Goal: Task Accomplishment & Management: Manage account settings

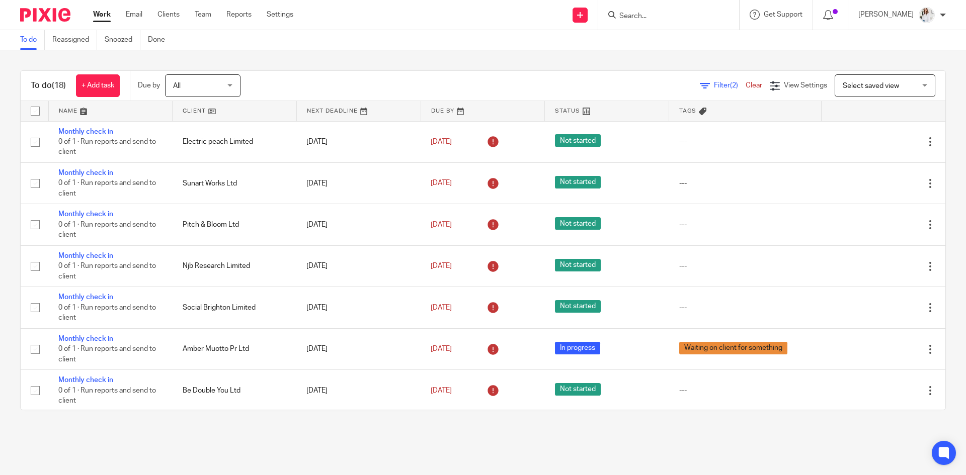
click at [653, 14] on input "Search" at bounding box center [663, 16] width 91 height 9
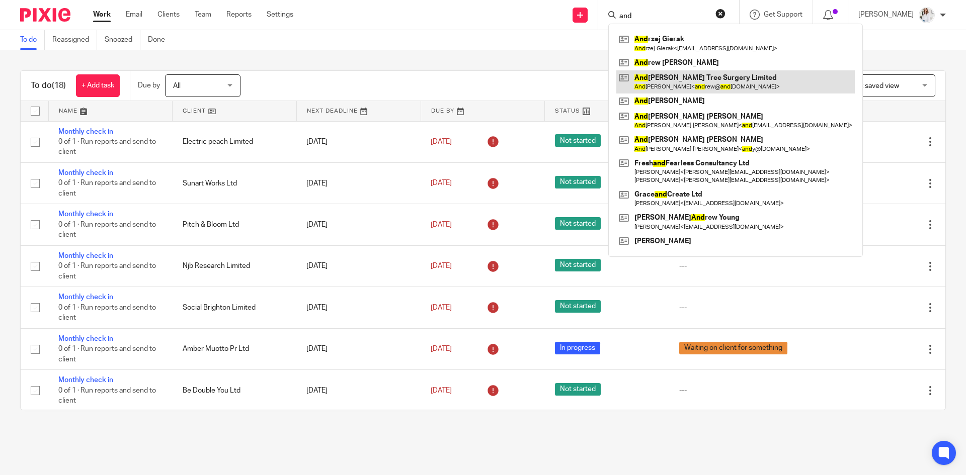
type input "and"
click at [733, 83] on link at bounding box center [735, 81] width 238 height 23
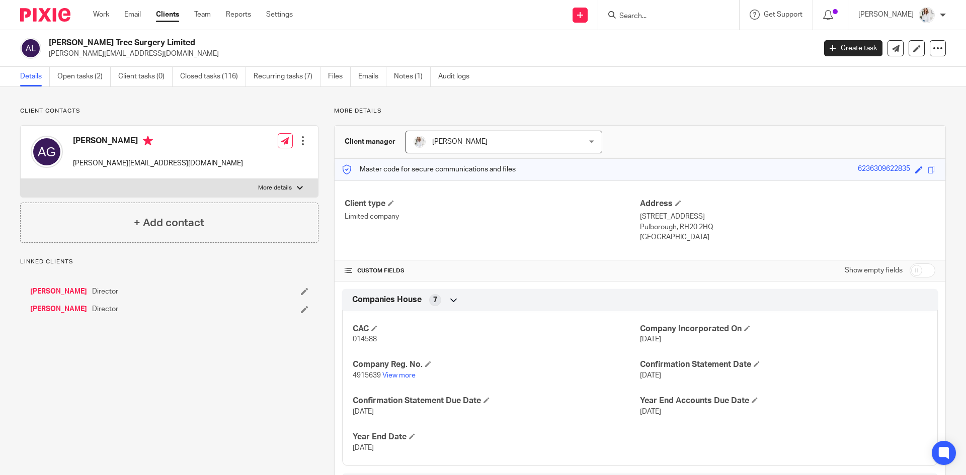
click at [416, 80] on link "Notes (1)" at bounding box center [412, 77] width 37 height 20
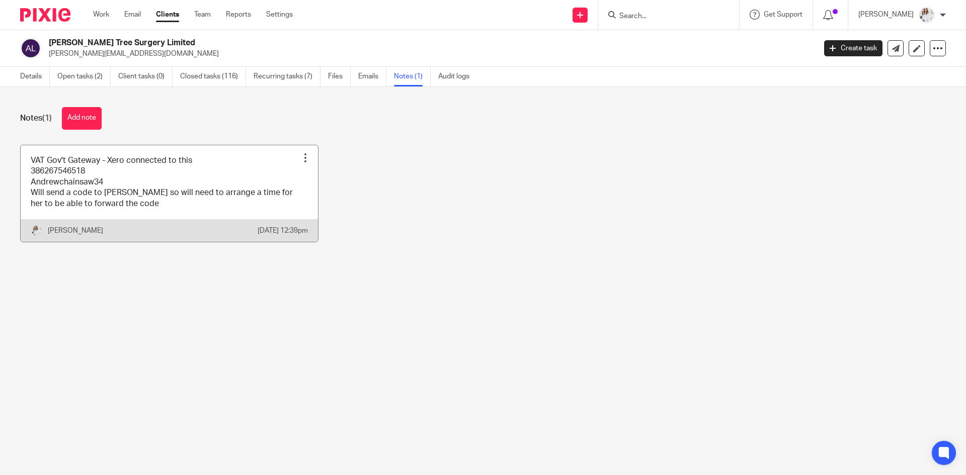
click at [146, 182] on link at bounding box center [169, 193] width 297 height 97
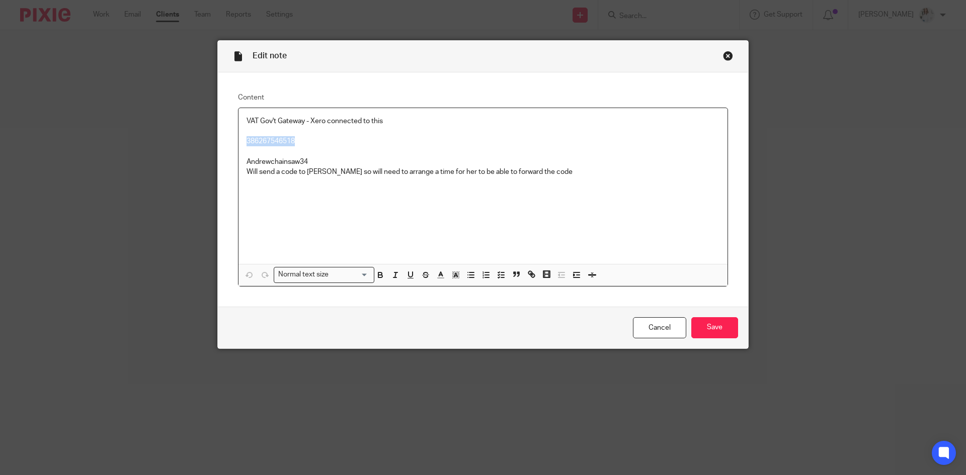
drag, startPoint x: 314, startPoint y: 142, endPoint x: 240, endPoint y: 139, distance: 73.5
click at [221, 136] on div "Content VAT Gov't Gateway - Xero connected to this 386267546518 Andrewchainsaw3…" at bounding box center [483, 189] width 530 height 234
copy p "386267546518"
drag, startPoint x: 321, startPoint y: 157, endPoint x: 244, endPoint y: 157, distance: 77.4
click at [246, 157] on p "VAT Gov't Gateway - Xero connected to this 386267546518 Andrewchainsaw34 Will s…" at bounding box center [482, 146] width 473 height 61
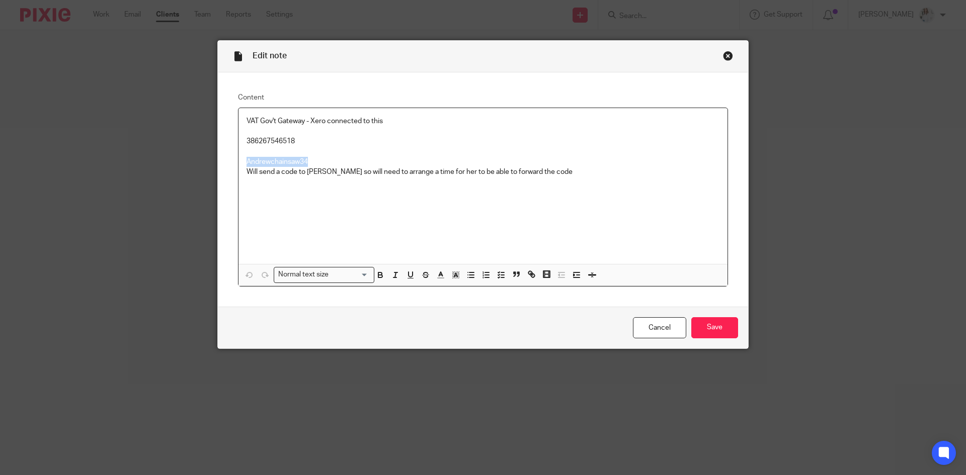
copy p "Andrewchainsaw34"
click at [731, 51] on div "Edit note" at bounding box center [483, 57] width 530 height 32
click at [726, 54] on div "Close this dialog window" at bounding box center [728, 56] width 10 height 10
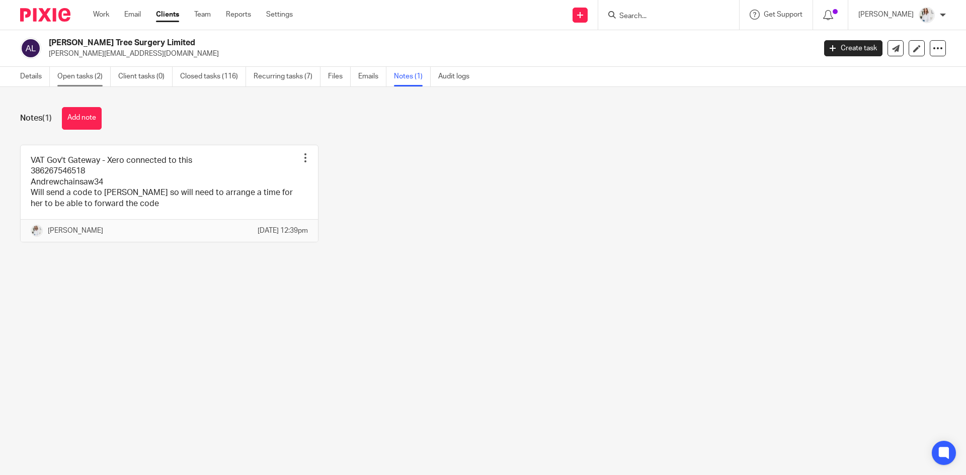
click at [88, 77] on link "Open tasks (2)" at bounding box center [83, 77] width 53 height 20
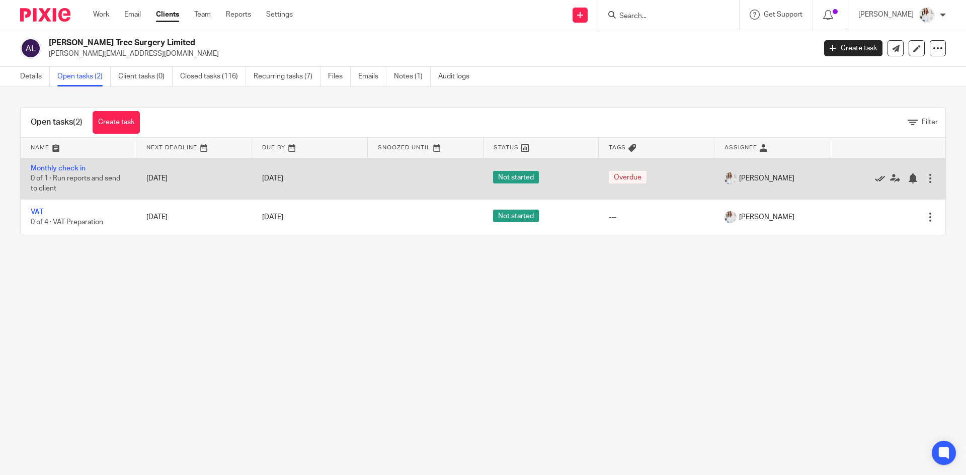
click at [875, 178] on icon at bounding box center [880, 179] width 10 height 10
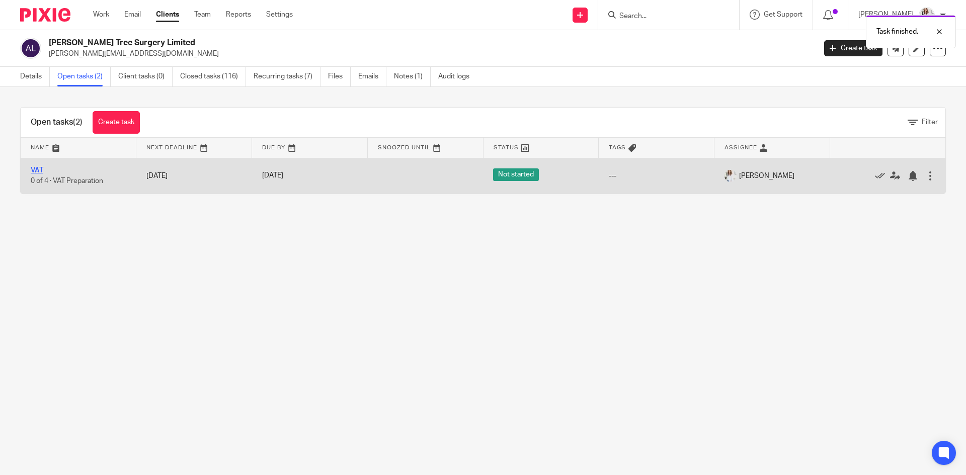
click at [38, 167] on link "VAT" at bounding box center [37, 170] width 13 height 7
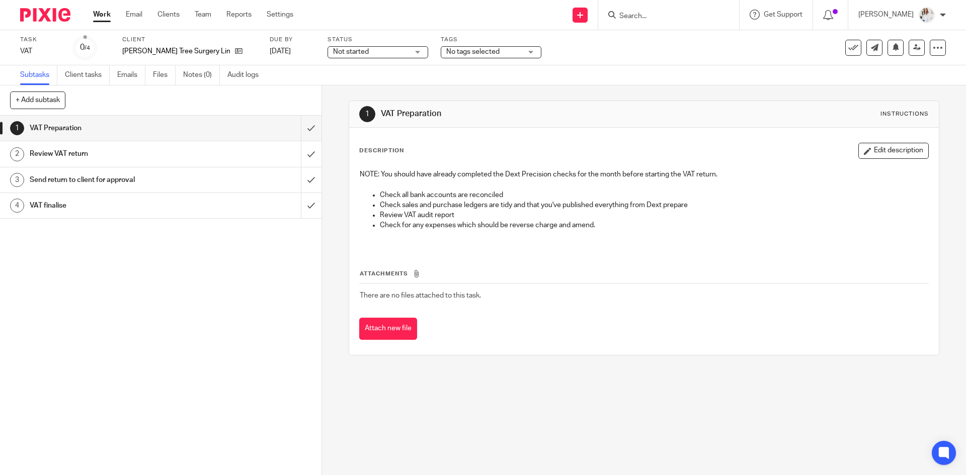
click at [380, 52] on span "Not started" at bounding box center [370, 52] width 75 height 11
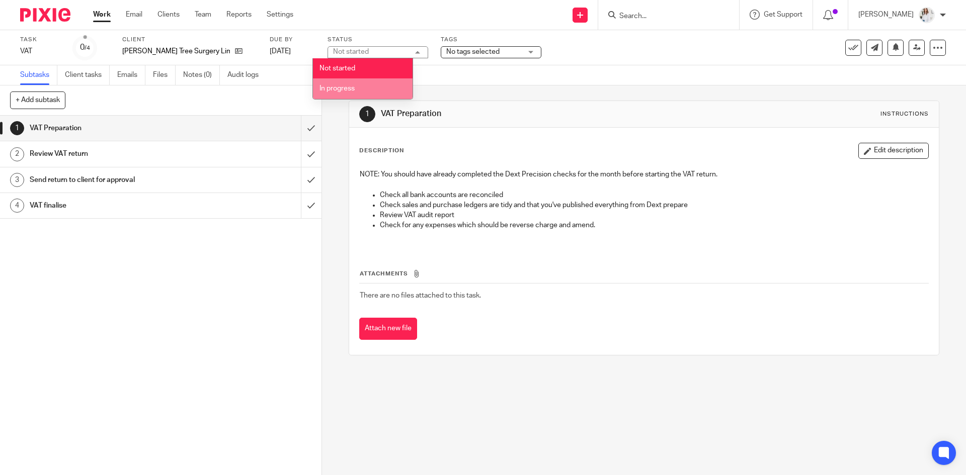
click at [366, 84] on li "In progress" at bounding box center [363, 88] width 100 height 21
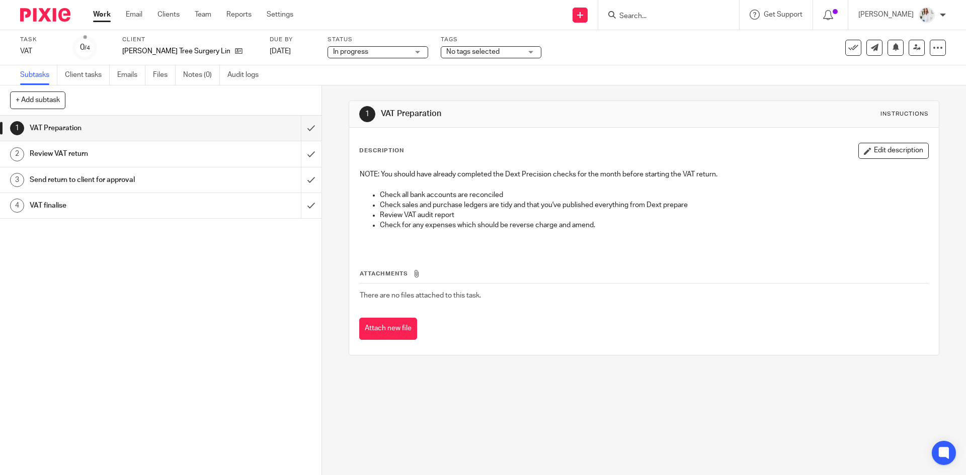
click at [463, 52] on span "No tags selected" at bounding box center [472, 51] width 53 height 7
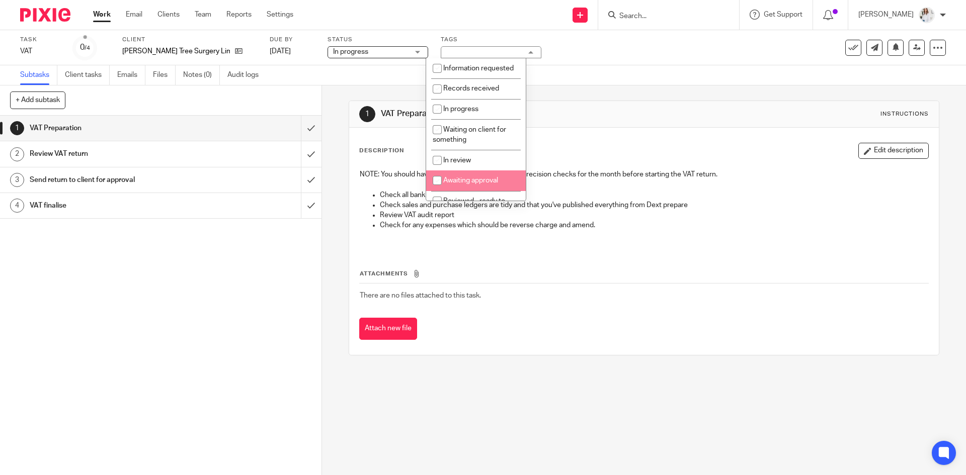
click at [470, 184] on span "Awaiting approval" at bounding box center [470, 180] width 55 height 7
checkbox input "true"
click at [94, 18] on link "Work" at bounding box center [102, 15] width 18 height 10
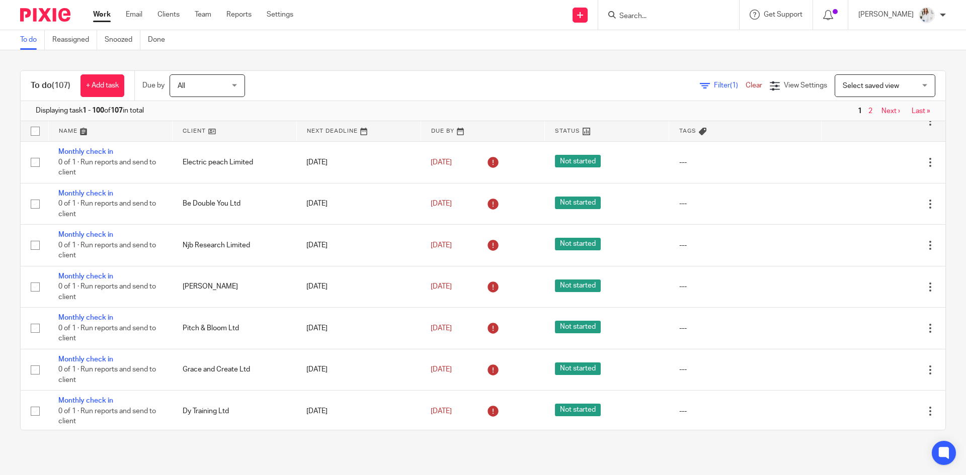
scroll to position [284, 0]
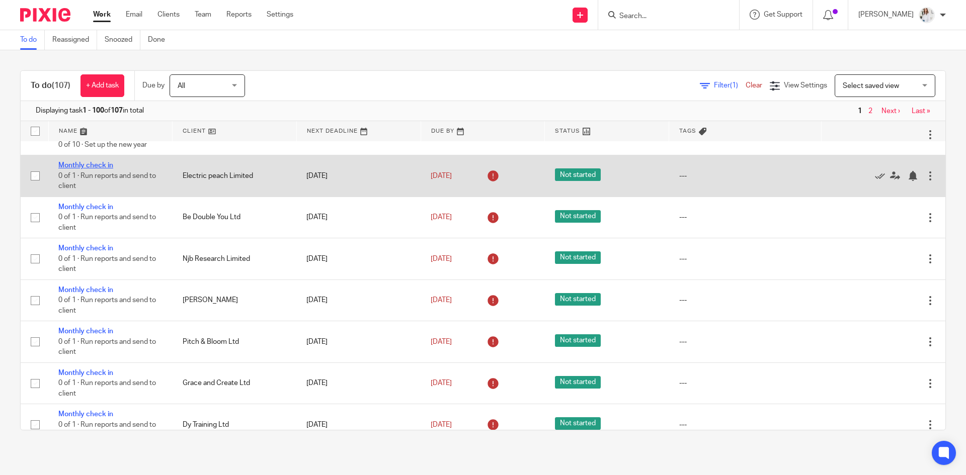
click at [105, 163] on link "Monthly check in" at bounding box center [85, 165] width 55 height 7
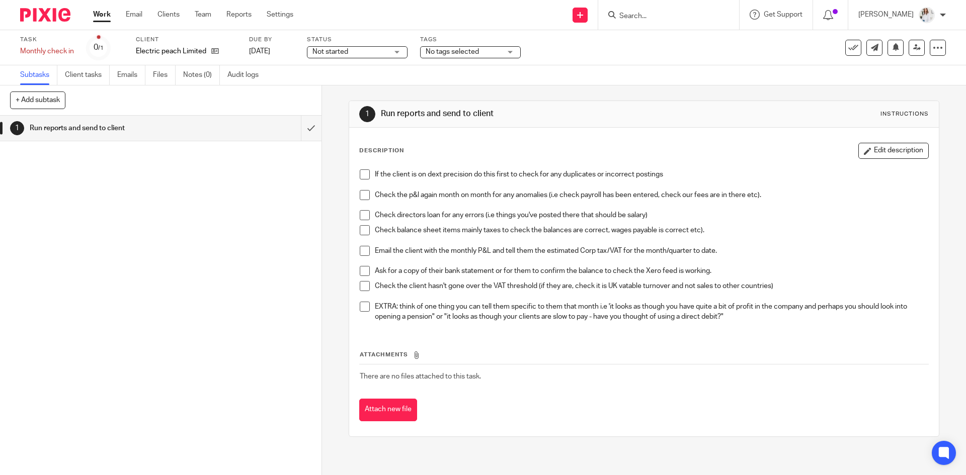
click at [399, 46] on div "Not started Not started" at bounding box center [357, 52] width 101 height 12
click at [367, 88] on li "In progress" at bounding box center [357, 88] width 100 height 21
click at [471, 56] on span "No tags selected" at bounding box center [462, 52] width 75 height 11
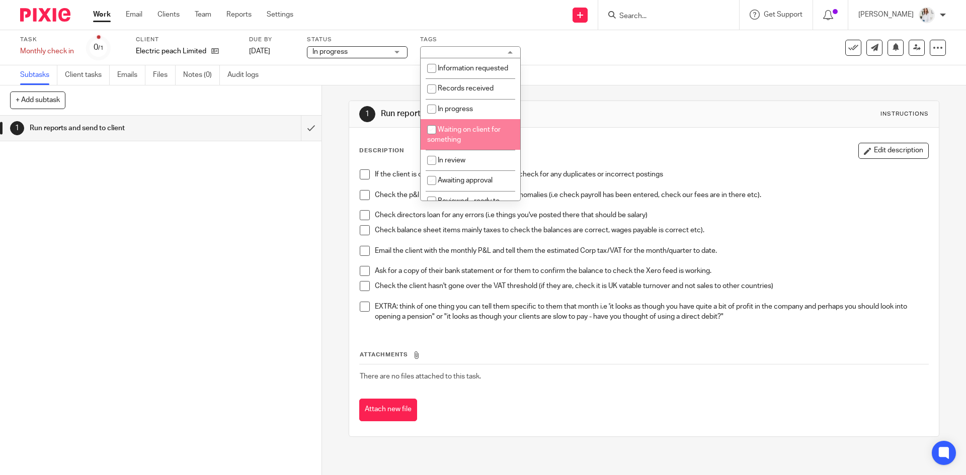
click at [489, 150] on li "Waiting on client for something" at bounding box center [470, 134] width 100 height 31
checkbox input "true"
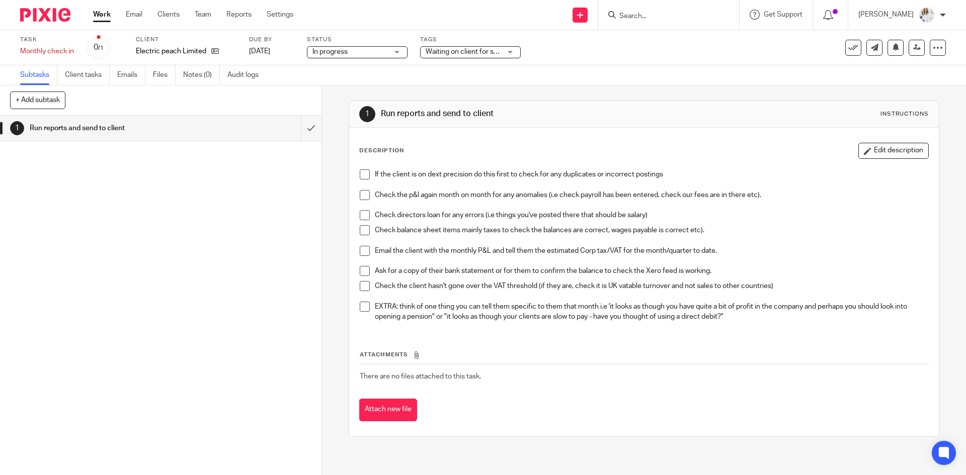
click at [103, 19] on link "Work" at bounding box center [102, 15] width 18 height 10
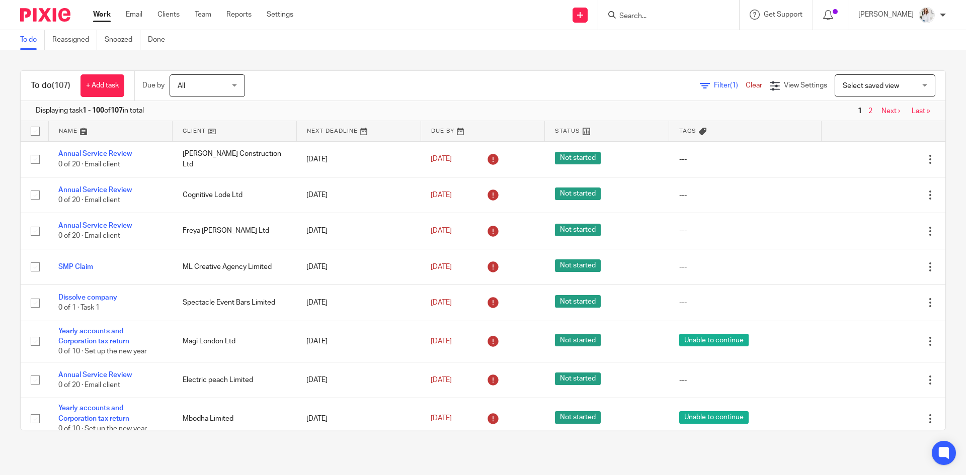
click at [714, 89] on span "Filter (1)" at bounding box center [730, 85] width 32 height 7
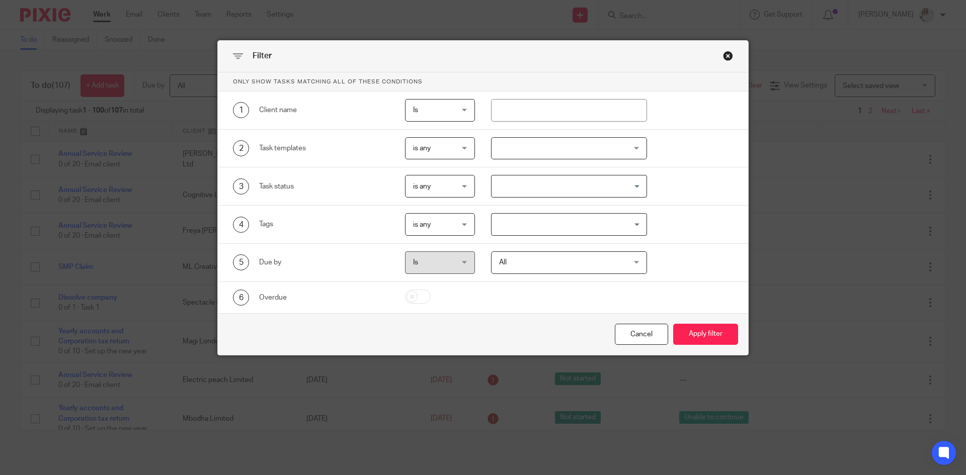
click at [563, 148] on div at bounding box center [569, 148] width 156 height 23
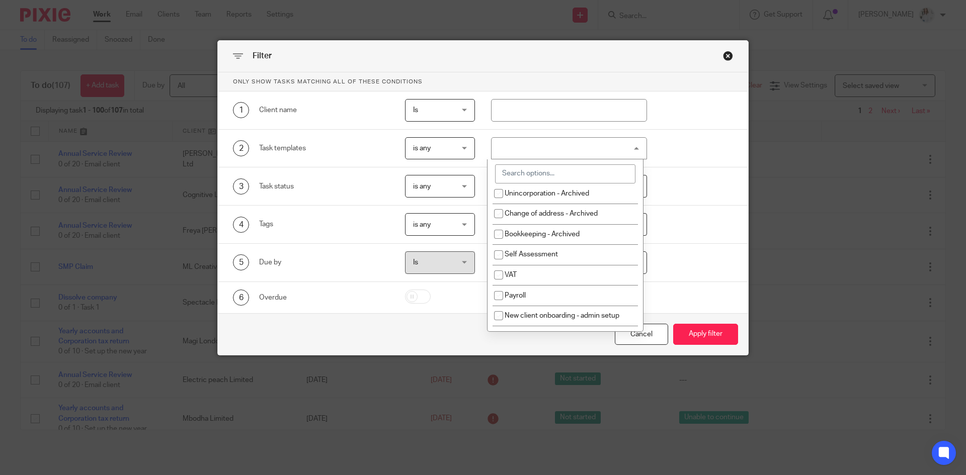
scroll to position [116, 0]
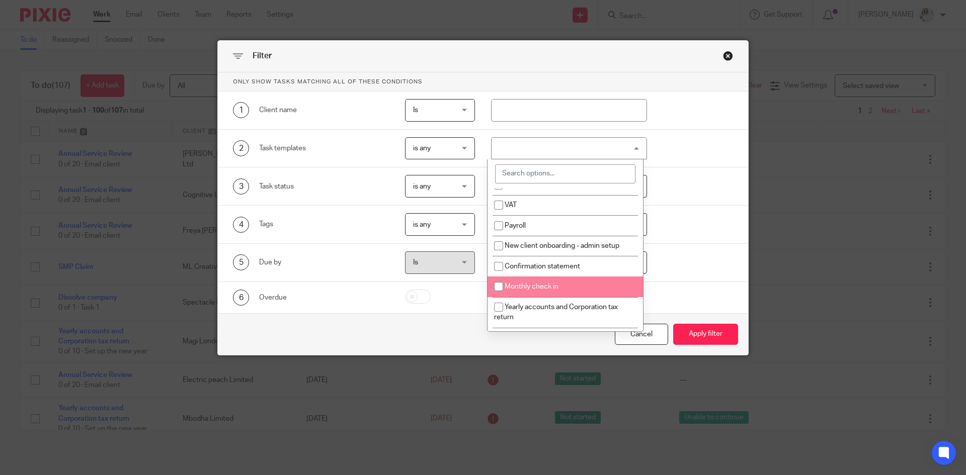
click at [588, 285] on li "Monthly check in" at bounding box center [564, 287] width 155 height 21
checkbox input "true"
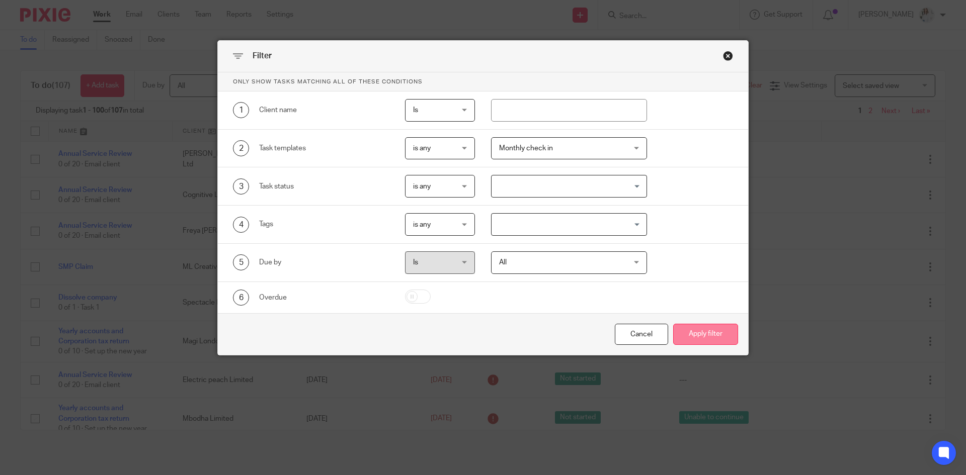
click at [712, 336] on button "Apply filter" at bounding box center [705, 335] width 65 height 22
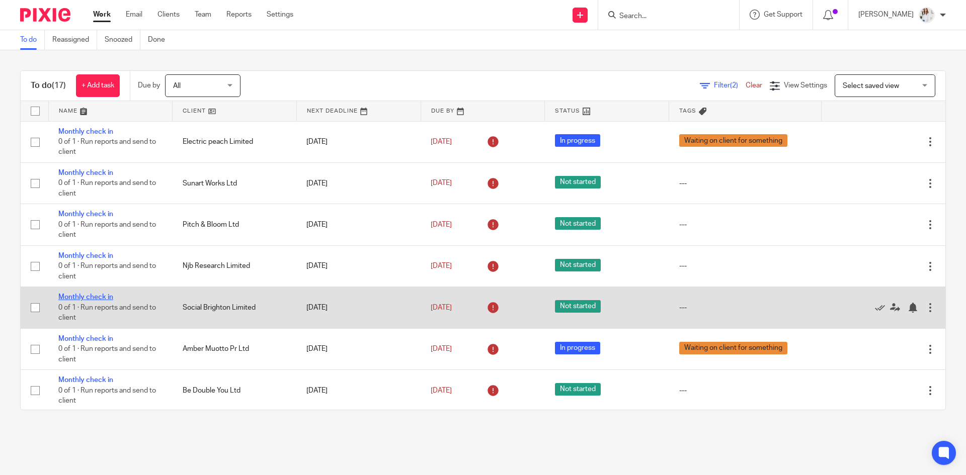
click at [66, 297] on link "Monthly check in" at bounding box center [85, 297] width 55 height 7
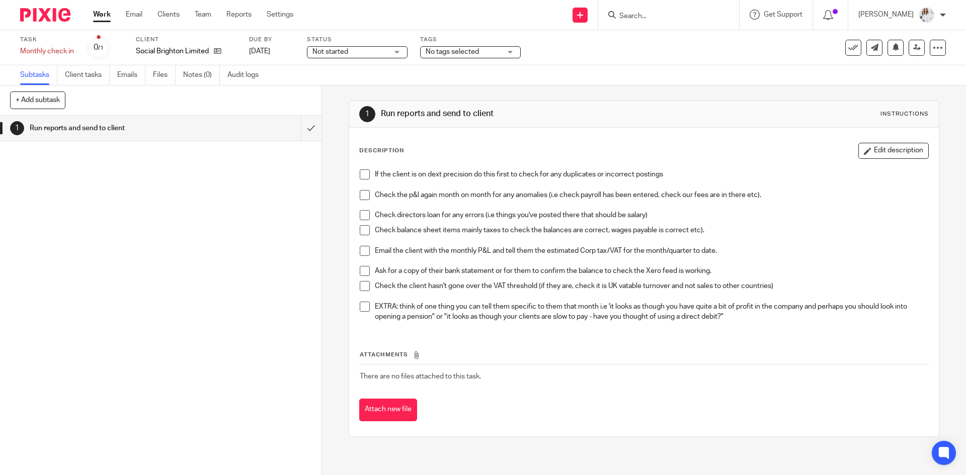
click at [374, 49] on span "Not started" at bounding box center [349, 52] width 75 height 11
click at [363, 85] on li "In progress" at bounding box center [357, 88] width 100 height 21
click at [474, 48] on span "No tags selected" at bounding box center [451, 51] width 53 height 7
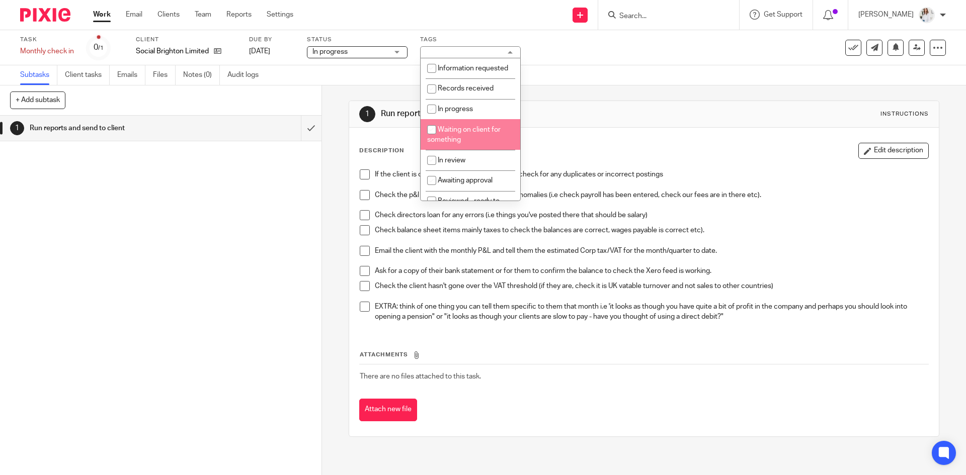
click at [460, 146] on li "Waiting on client for something" at bounding box center [470, 134] width 100 height 31
checkbox input "true"
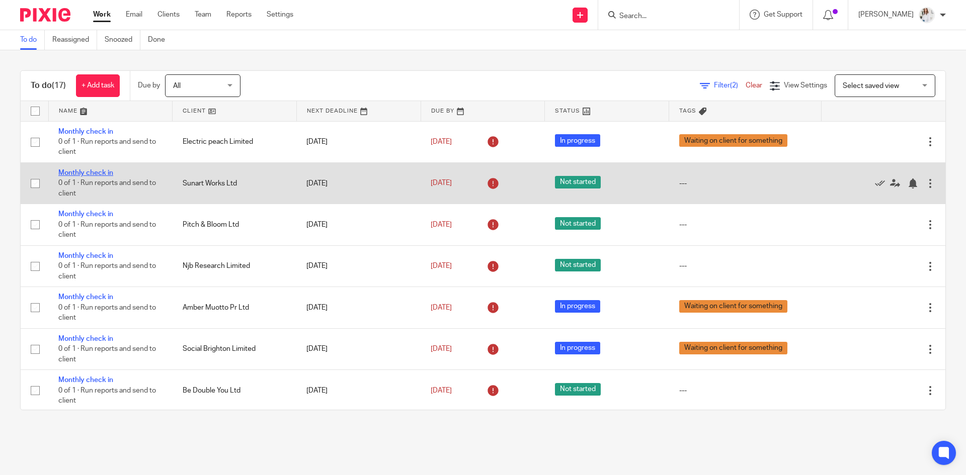
click at [85, 174] on link "Monthly check in" at bounding box center [85, 172] width 55 height 7
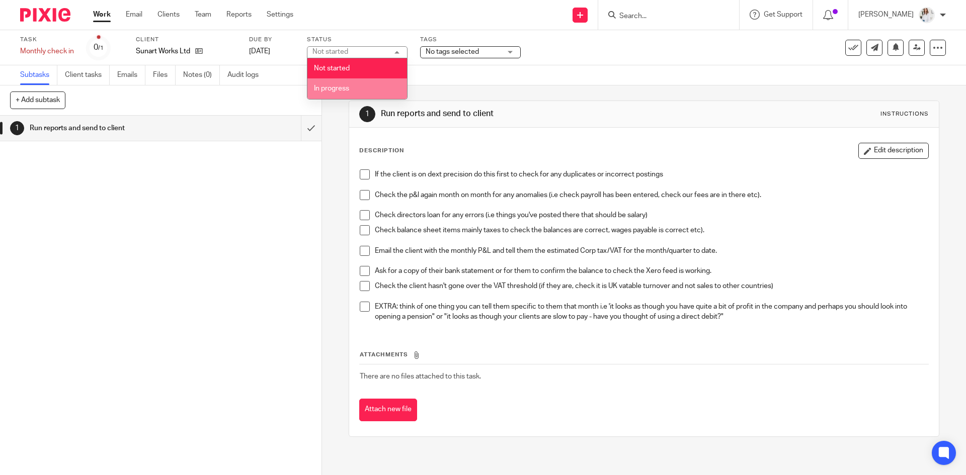
click at [352, 91] on li "In progress" at bounding box center [357, 88] width 100 height 21
click at [481, 45] on div "Tags No tags selected Information requested Records received In progress Waitin…" at bounding box center [470, 48] width 101 height 24
click at [481, 50] on span "No tags selected" at bounding box center [462, 52] width 75 height 11
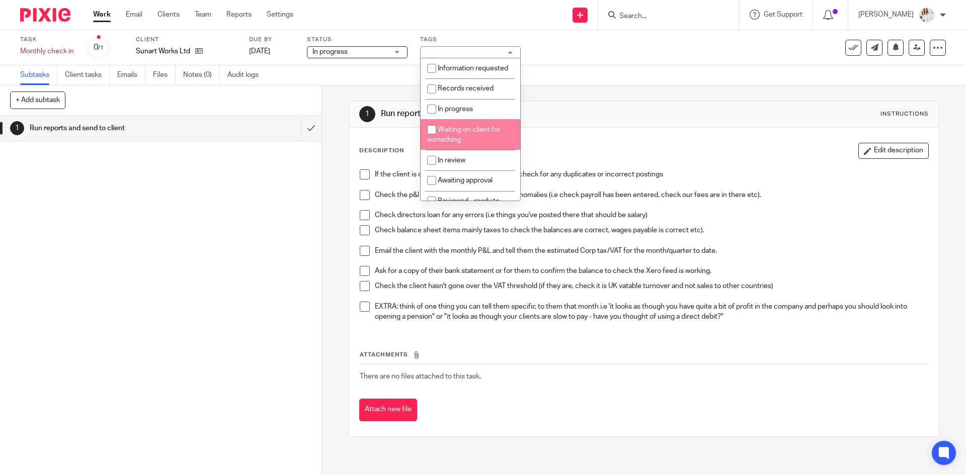
click at [453, 144] on span "Waiting on client for something" at bounding box center [463, 135] width 73 height 18
checkbox input "true"
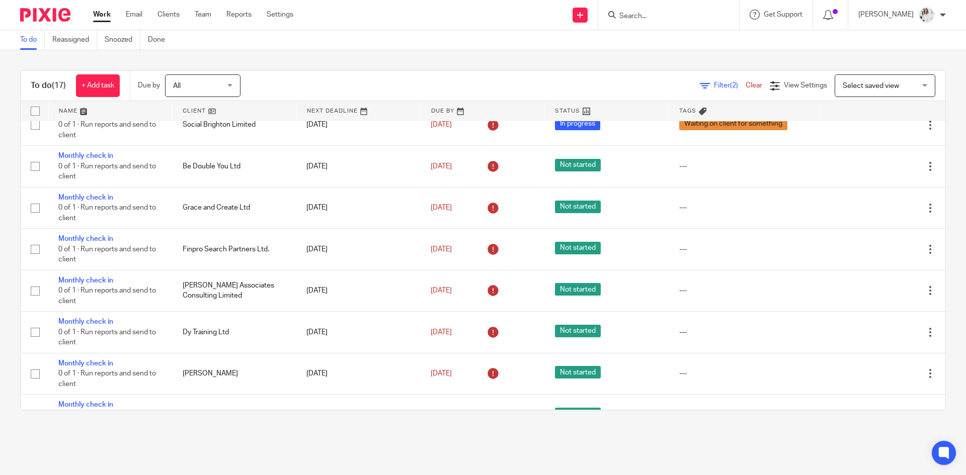
scroll to position [225, 0]
